Goal: Information Seeking & Learning: Learn about a topic

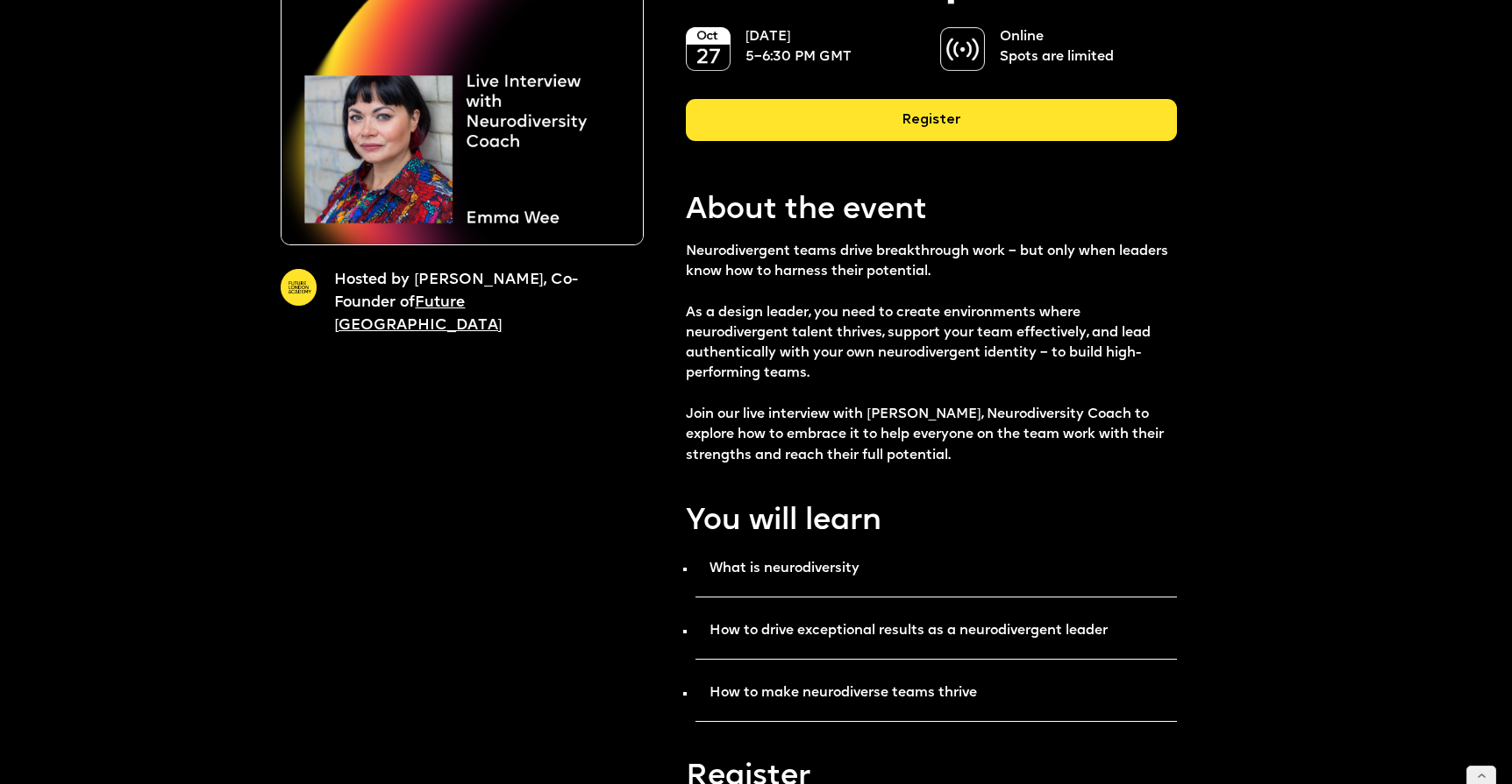
scroll to position [299, 0]
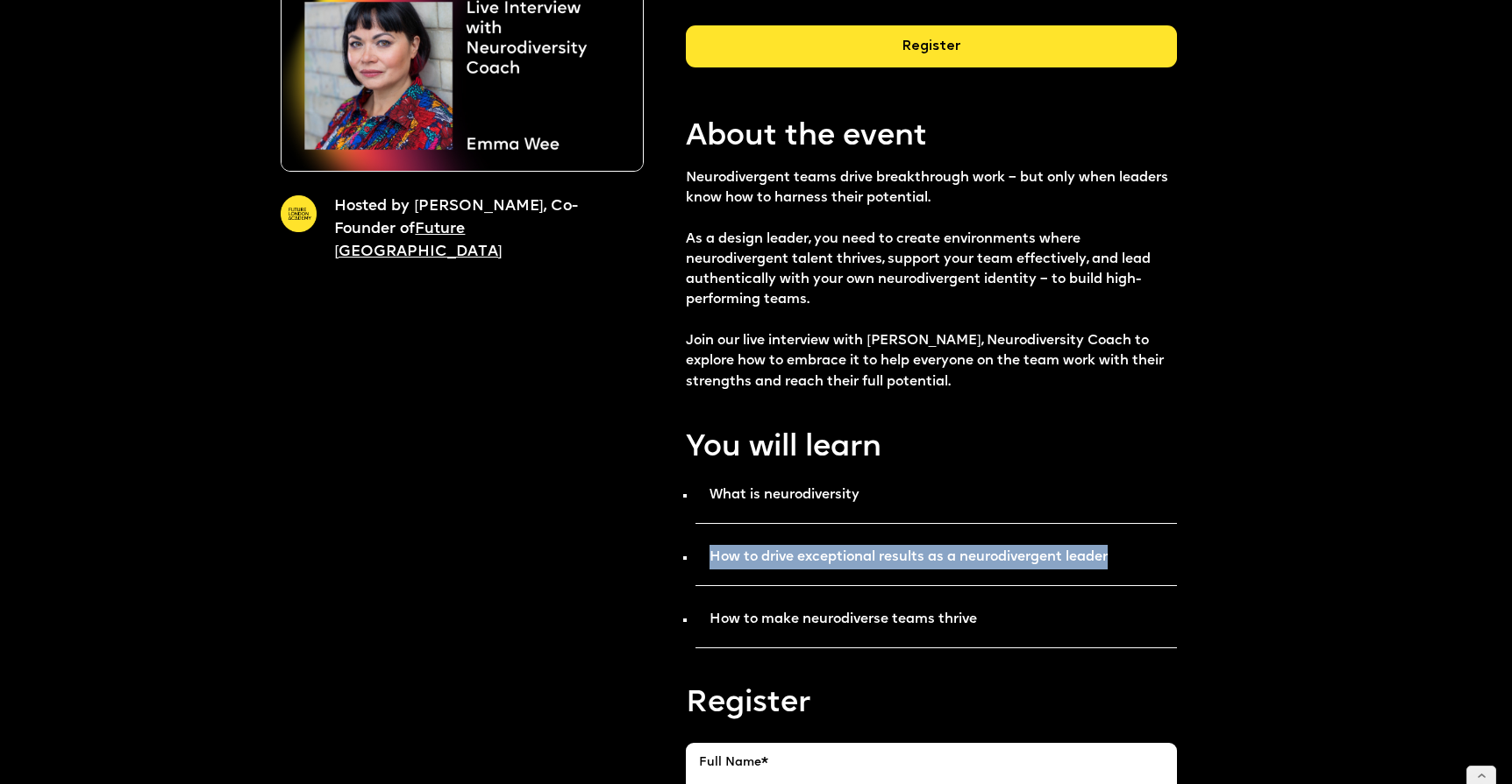
drag, startPoint x: 1120, startPoint y: 557, endPoint x: 703, endPoint y: 560, distance: 417.0
click at [703, 560] on p "How to drive exceptional results as a neurodivergent leader" at bounding box center [935, 563] width 481 height 46
copy strong "How to drive exceptional results as a neurodivergent leader"
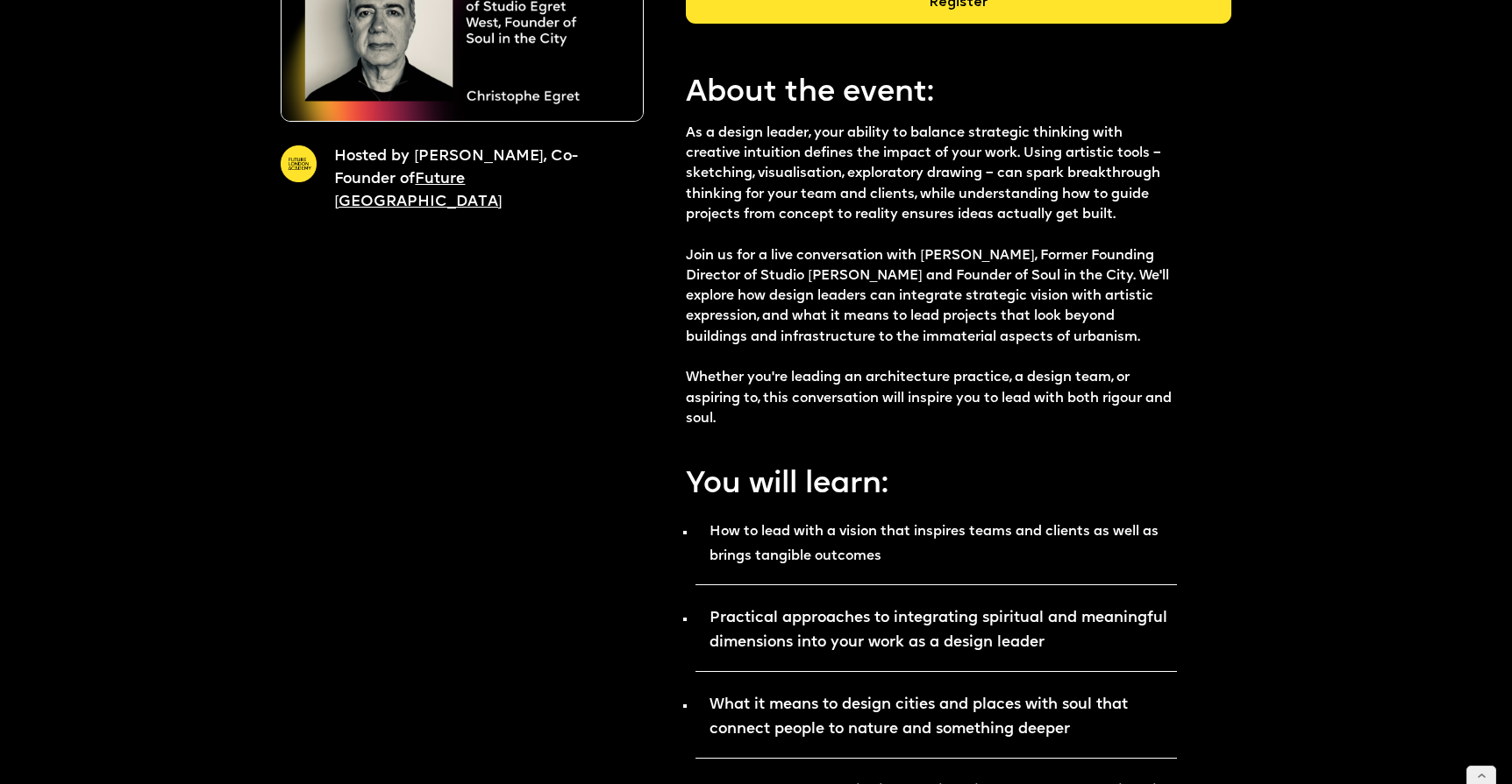
scroll to position [356, 0]
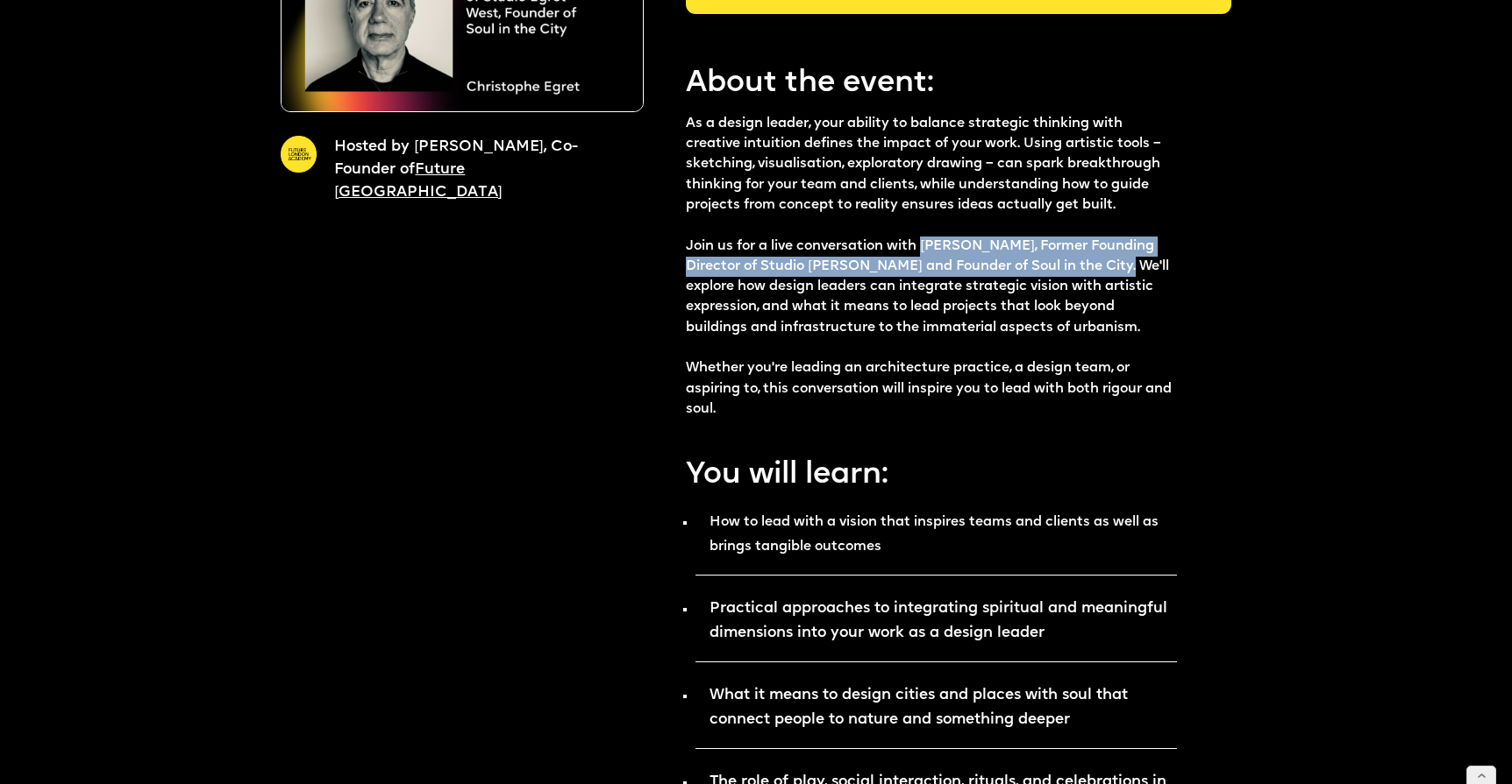
drag, startPoint x: 924, startPoint y: 240, endPoint x: 1097, endPoint y: 264, distance: 174.7
click at [1097, 264] on p "As a design leader, your ability to balance strategic thinking with creative in…" at bounding box center [931, 266] width 490 height 305
copy p "Christophe Egret, Former Founding Director of Studio Egret West and Founder of …"
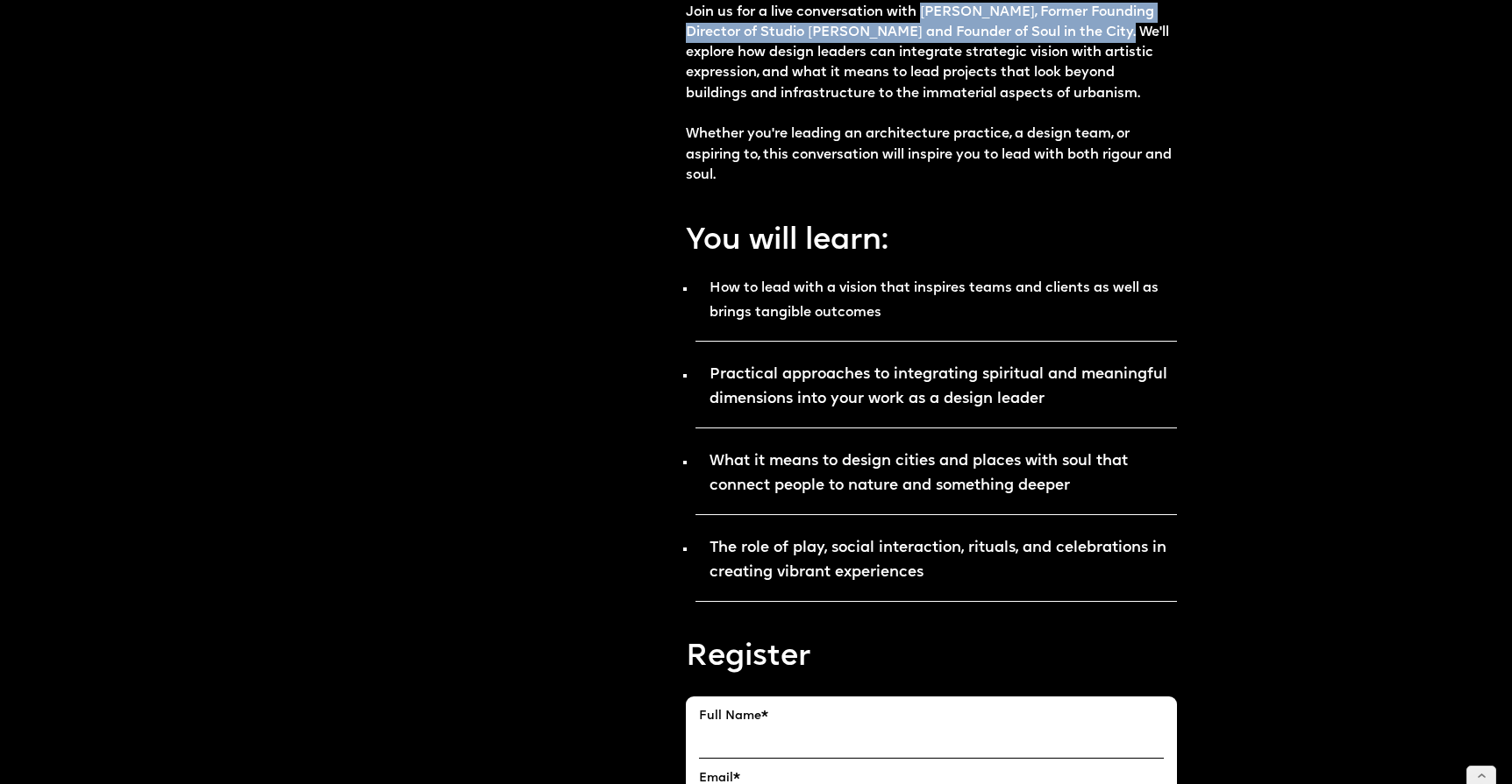
scroll to position [592, 0]
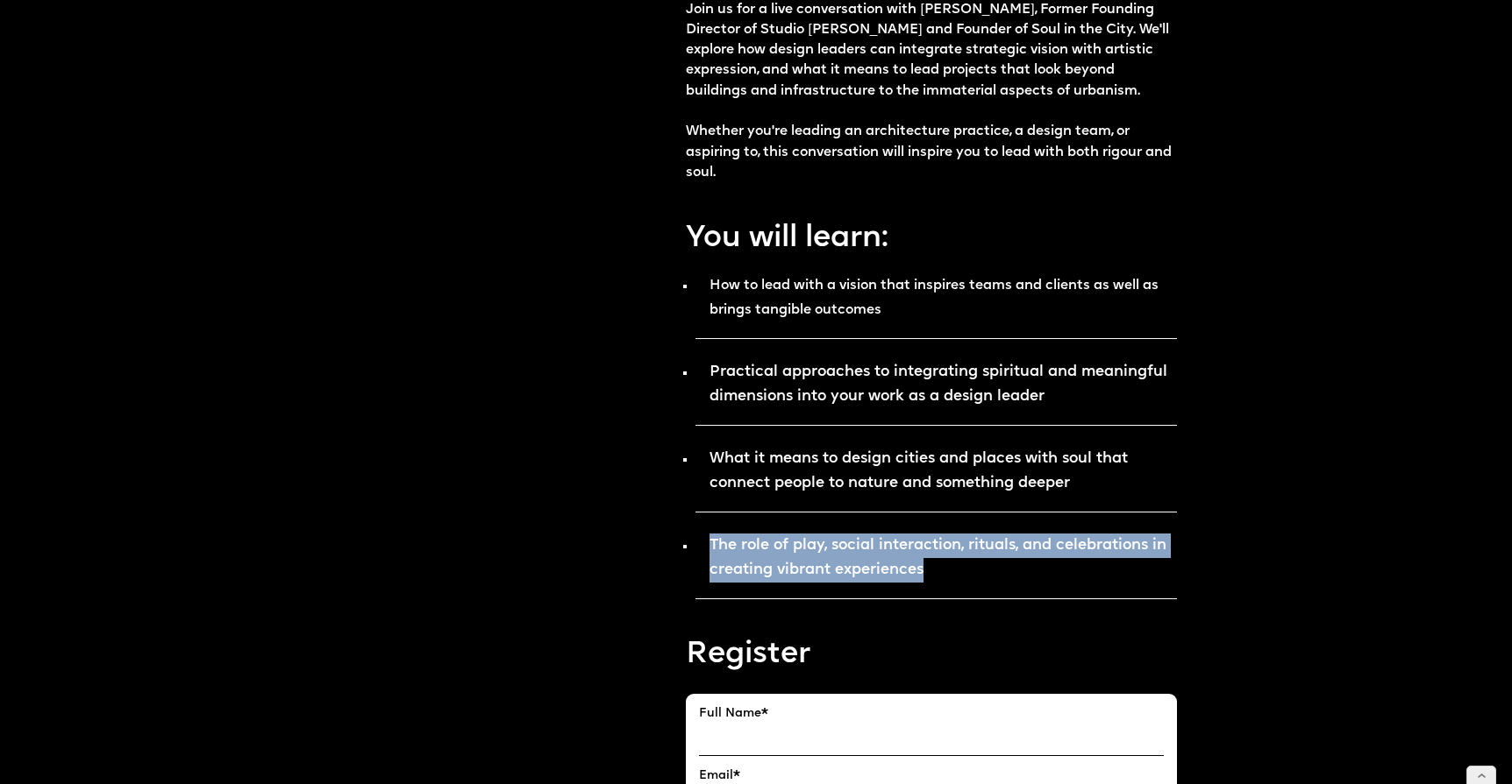
drag, startPoint x: 933, startPoint y: 574, endPoint x: 708, endPoint y: 545, distance: 226.9
click at [708, 545] on p "The role of play, social interaction, rituals, and celebrations in creating vib…" at bounding box center [935, 564] width 481 height 70
copy strong "The role of play, social interaction, rituals, and celebrations in creating vib…"
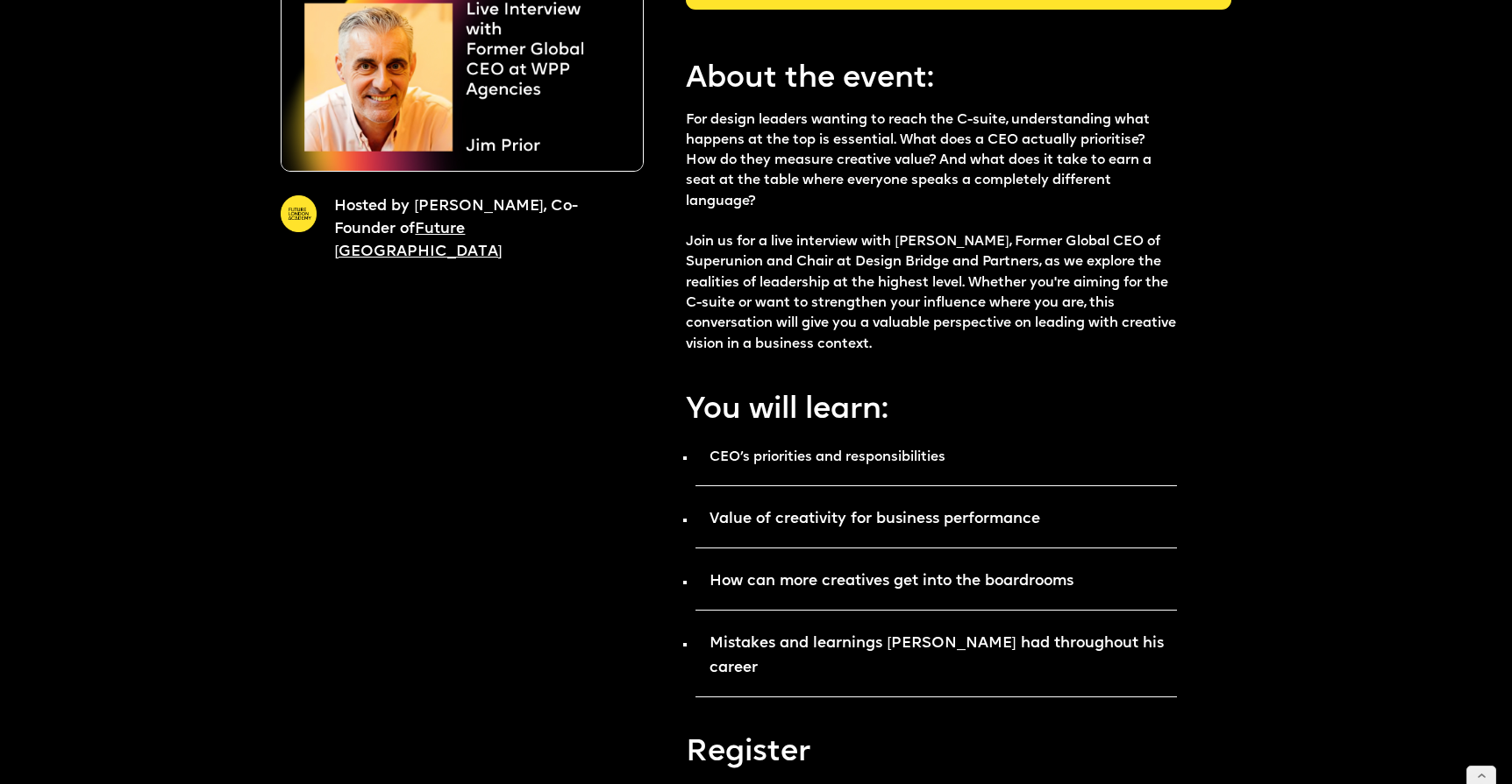
scroll to position [278, 0]
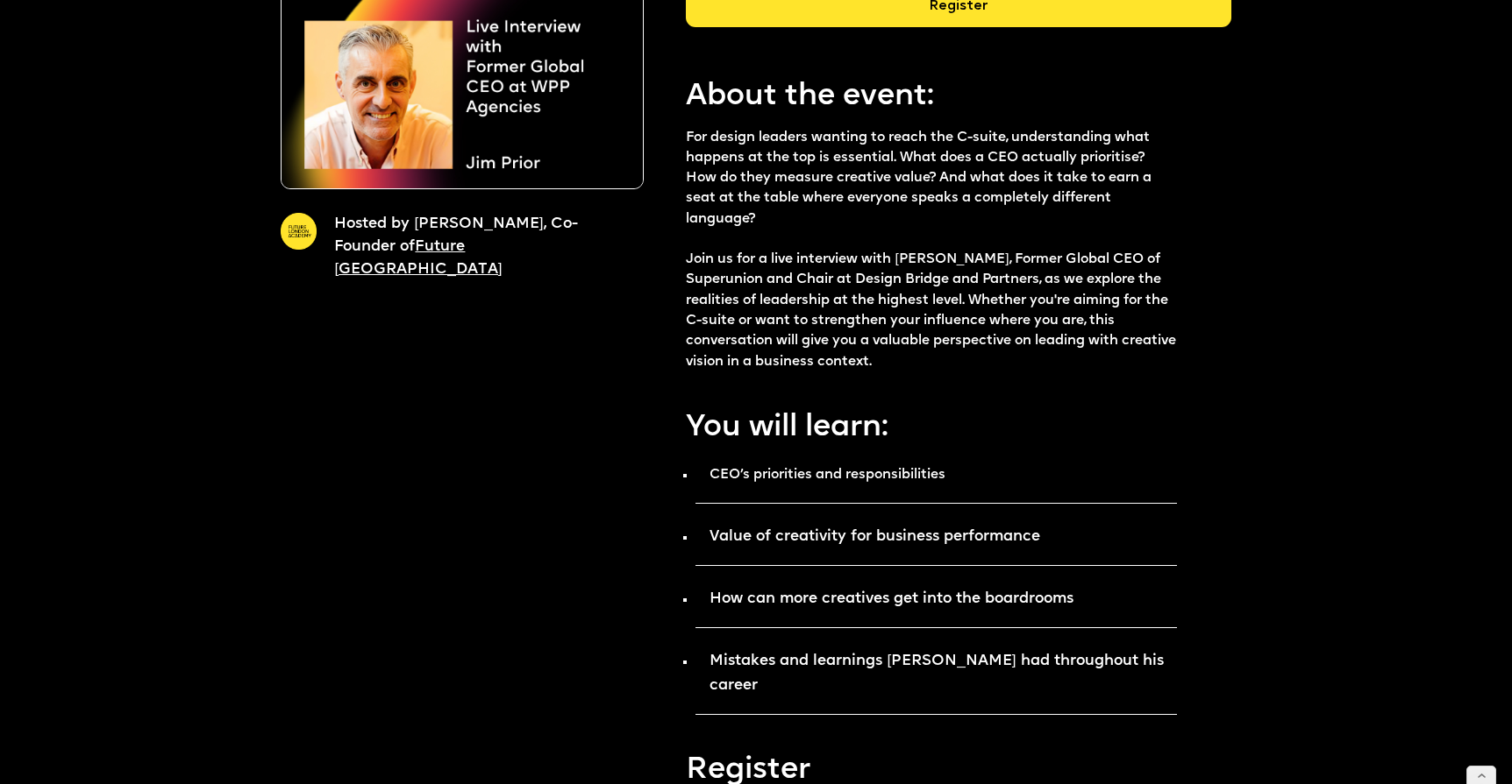
click at [899, 255] on p "For design leaders wanting to reach the C-suite, understanding what happens at …" at bounding box center [931, 250] width 490 height 245
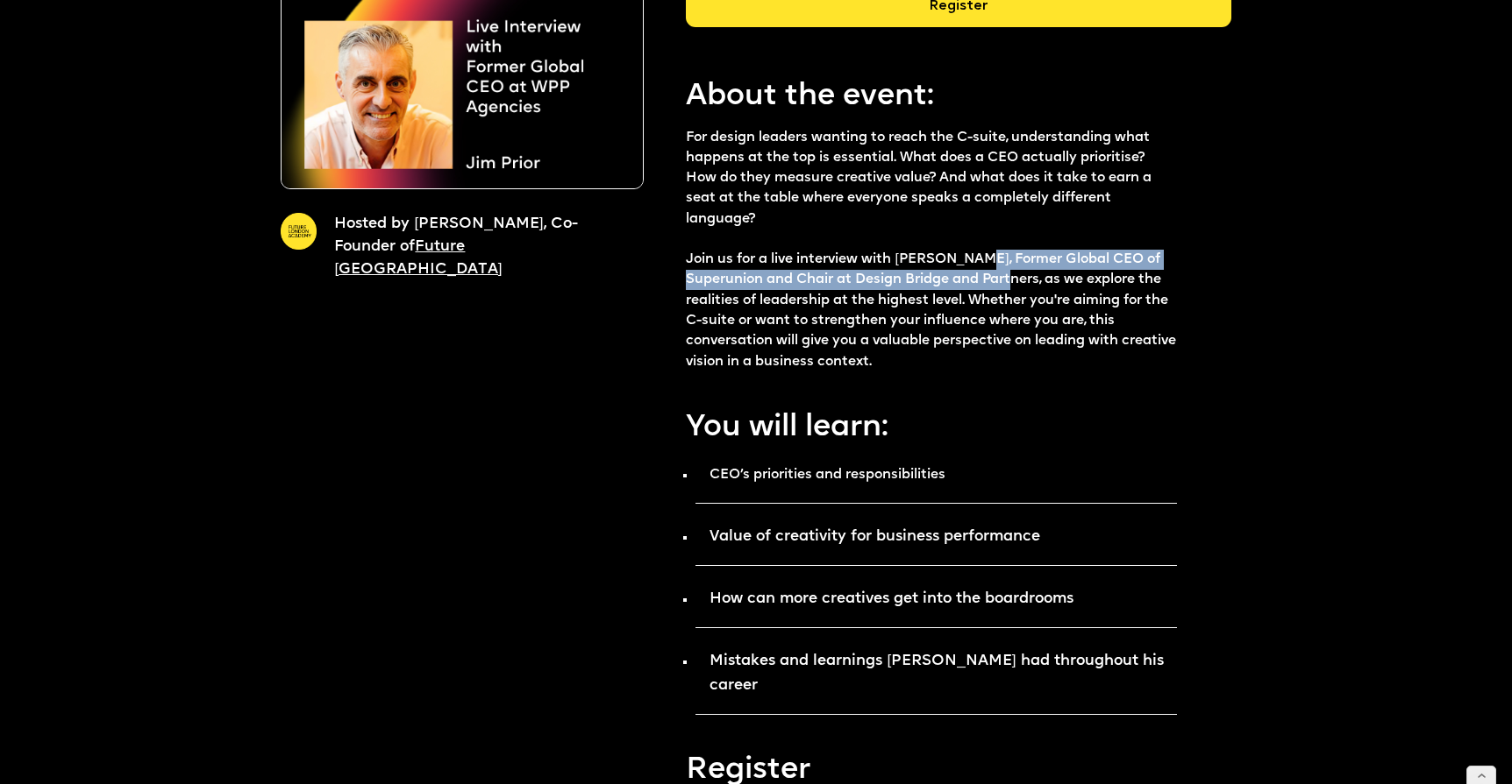
drag, startPoint x: 963, startPoint y: 257, endPoint x: 1041, endPoint y: 272, distance: 79.4
click at [1041, 272] on p "For design leaders wanting to reach the C-suite, understanding what happens at …" at bounding box center [931, 250] width 490 height 245
copy p "Former Global CEO of Superunion and Chair at Design Bridge and Partners"
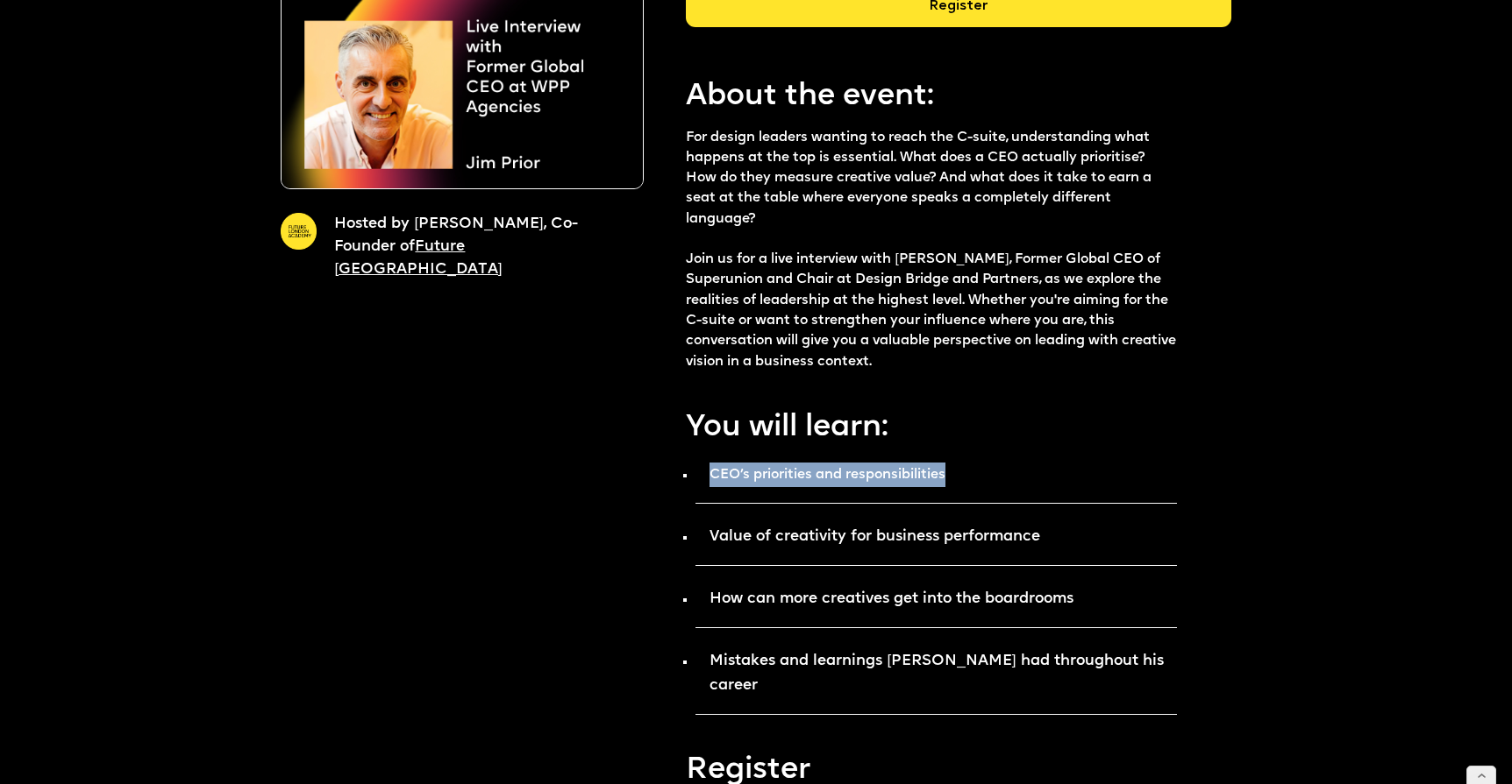
drag, startPoint x: 953, startPoint y: 471, endPoint x: 710, endPoint y: 474, distance: 243.0
click at [710, 474] on p "CEO’s priorities and responsibilities" at bounding box center [935, 480] width 481 height 46
copy strong "CEO’s priorities and responsibilities"
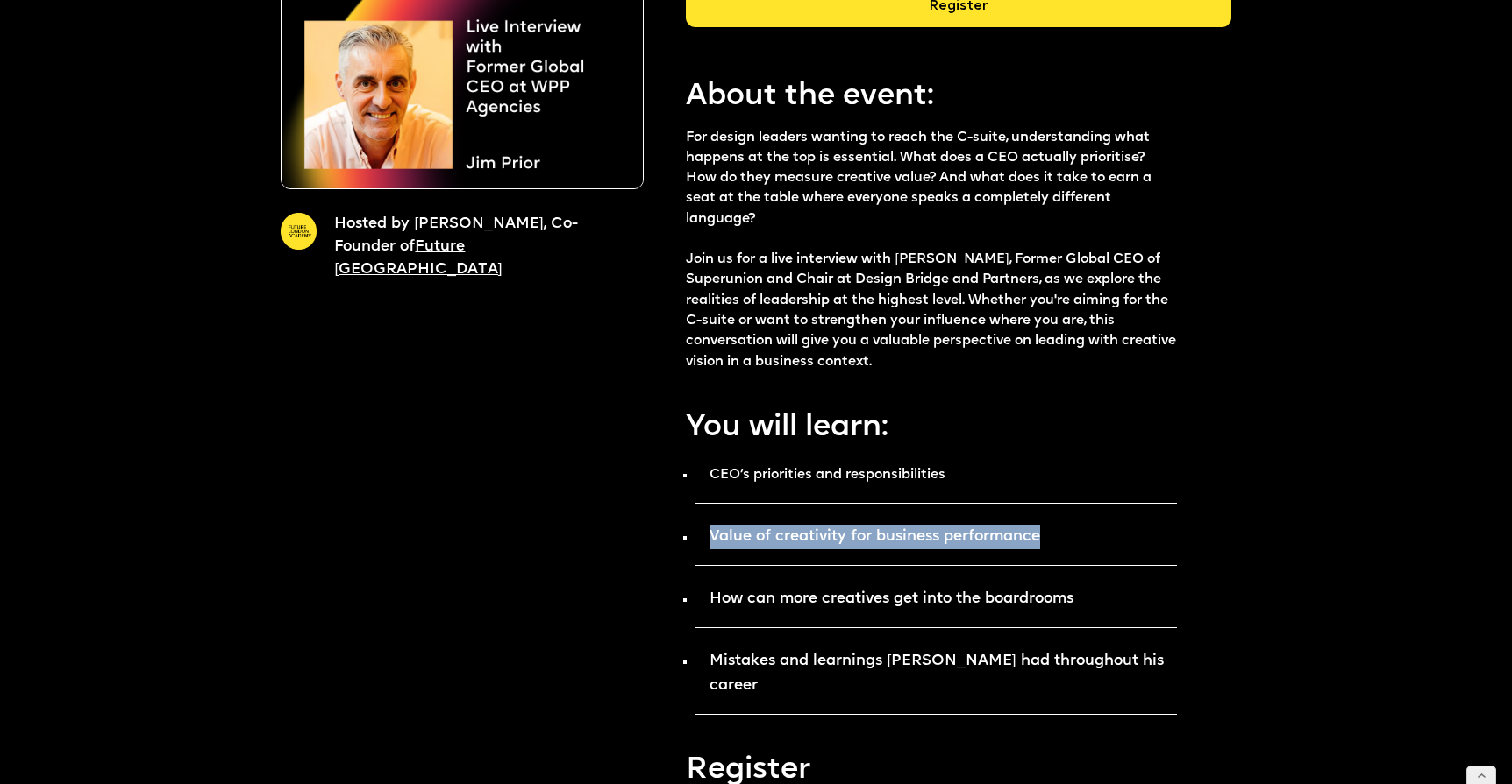
drag, startPoint x: 1053, startPoint y: 536, endPoint x: 709, endPoint y: 537, distance: 344.0
click at [709, 537] on p "Value of creativity for business performance" at bounding box center [935, 543] width 481 height 46
copy strong "Value of creativity for business performance"
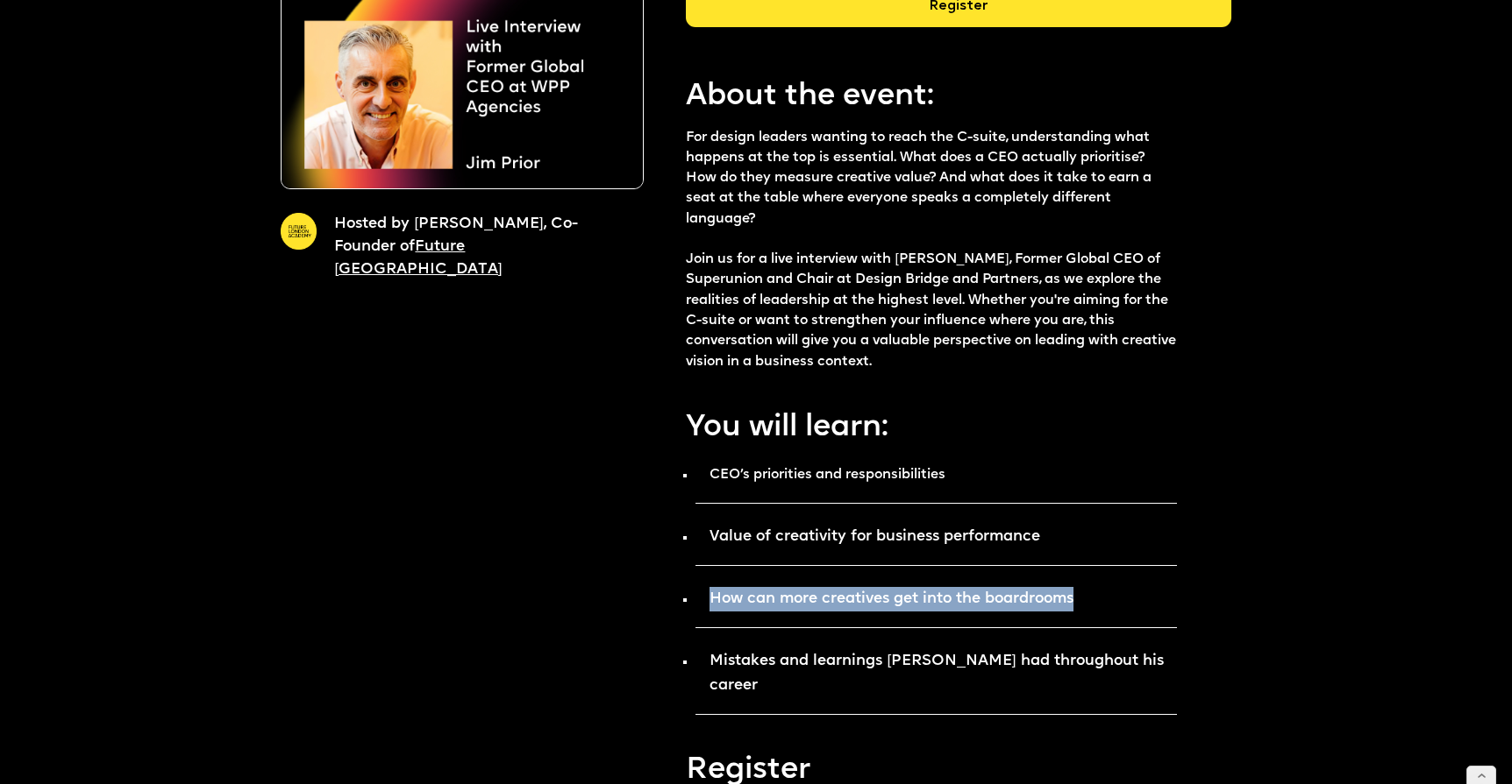
drag, startPoint x: 1089, startPoint y: 597, endPoint x: 713, endPoint y: 595, distance: 376.0
click at [713, 595] on p "How can more creatives get into the boardrooms" at bounding box center [935, 605] width 481 height 46
copy strong "How can more creatives get into the boardrooms"
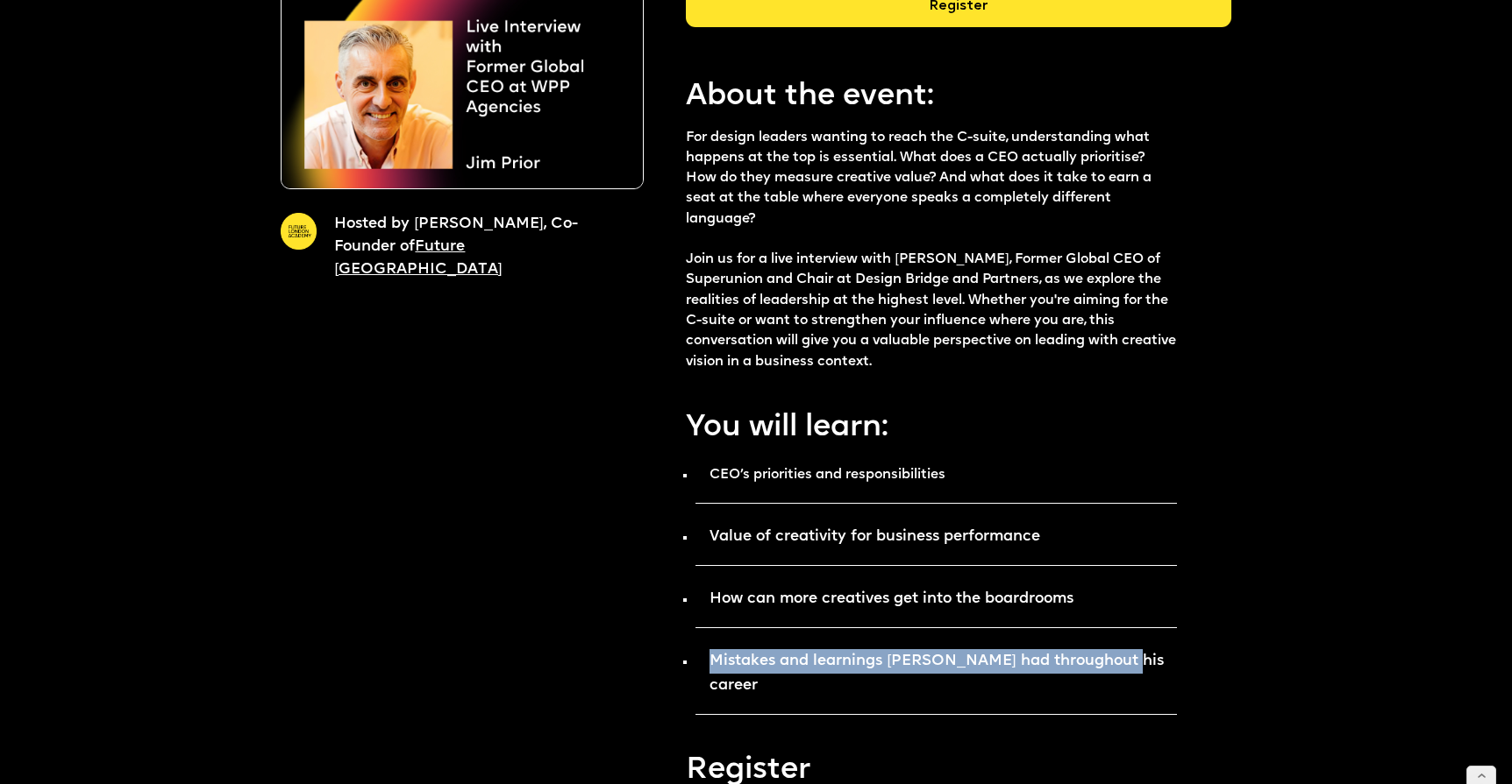
drag, startPoint x: 1127, startPoint y: 658, endPoint x: 703, endPoint y: 658, distance: 424.0
click at [703, 658] on p "Mistakes and learnings Jim had throughout his career" at bounding box center [935, 680] width 481 height 70
copy strong "Mistakes and learnings Jim had throughout his career"
